Goal: Navigation & Orientation: Find specific page/section

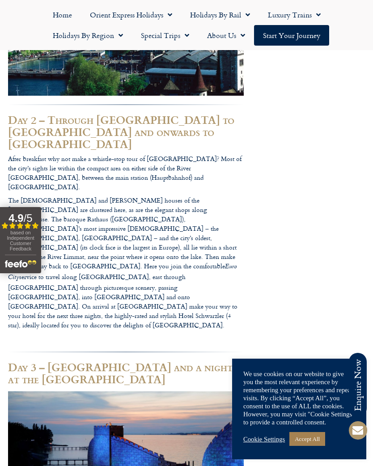
scroll to position [833, 0]
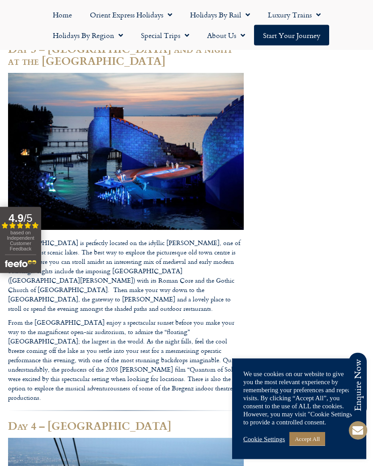
scroll to position [1147, 0]
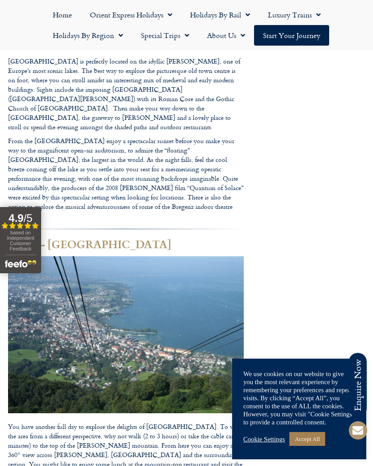
scroll to position [1327, 0]
click at [314, 446] on link "Accept All" at bounding box center [307, 439] width 36 height 14
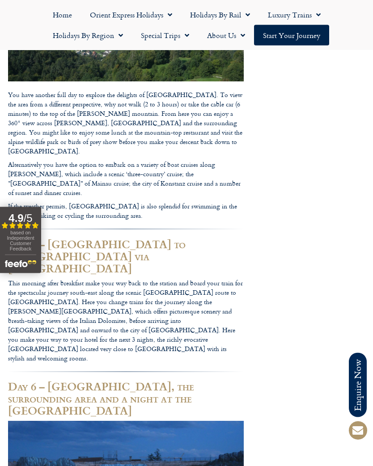
scroll to position [1660, 0]
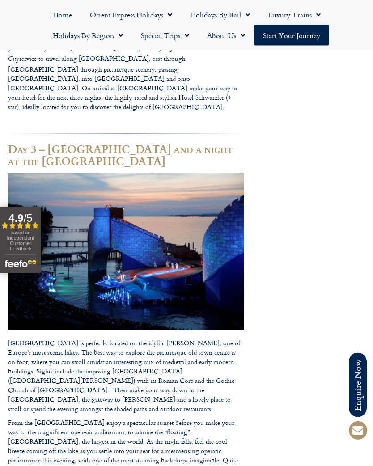
scroll to position [1043, 0]
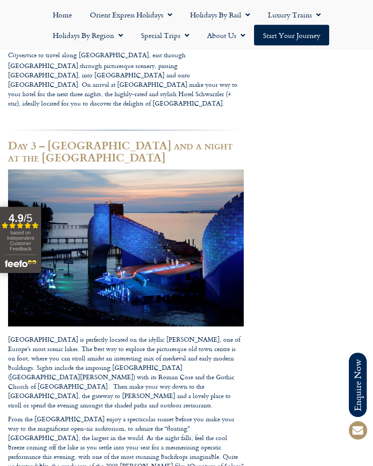
scroll to position [1050, 0]
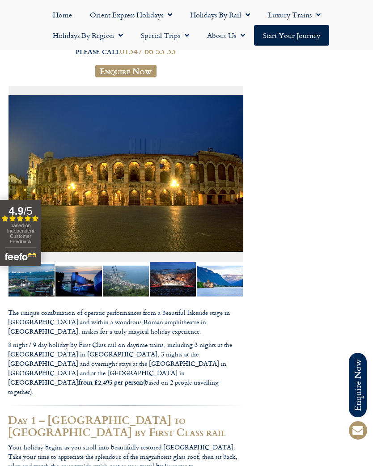
scroll to position [0, 0]
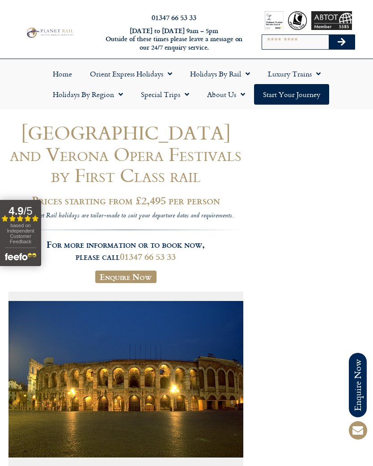
click at [288, 98] on link "Start your Journey" at bounding box center [291, 94] width 75 height 21
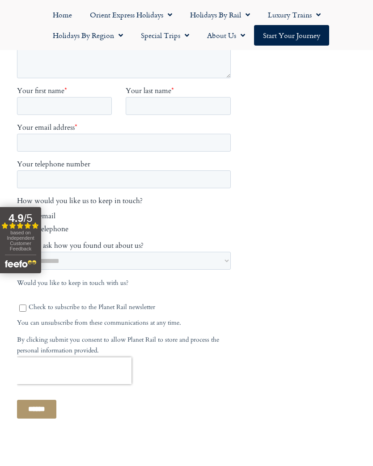
scroll to position [364, 0]
click at [373, 93] on body "01347 66 53 33 [DATE] to [DATE] 9am – 5pm Outside of these times please leave a…" at bounding box center [186, 178] width 373 height 1085
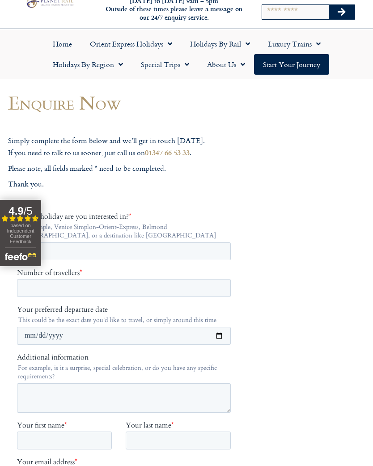
scroll to position [23, 0]
